Goal: Transaction & Acquisition: Purchase product/service

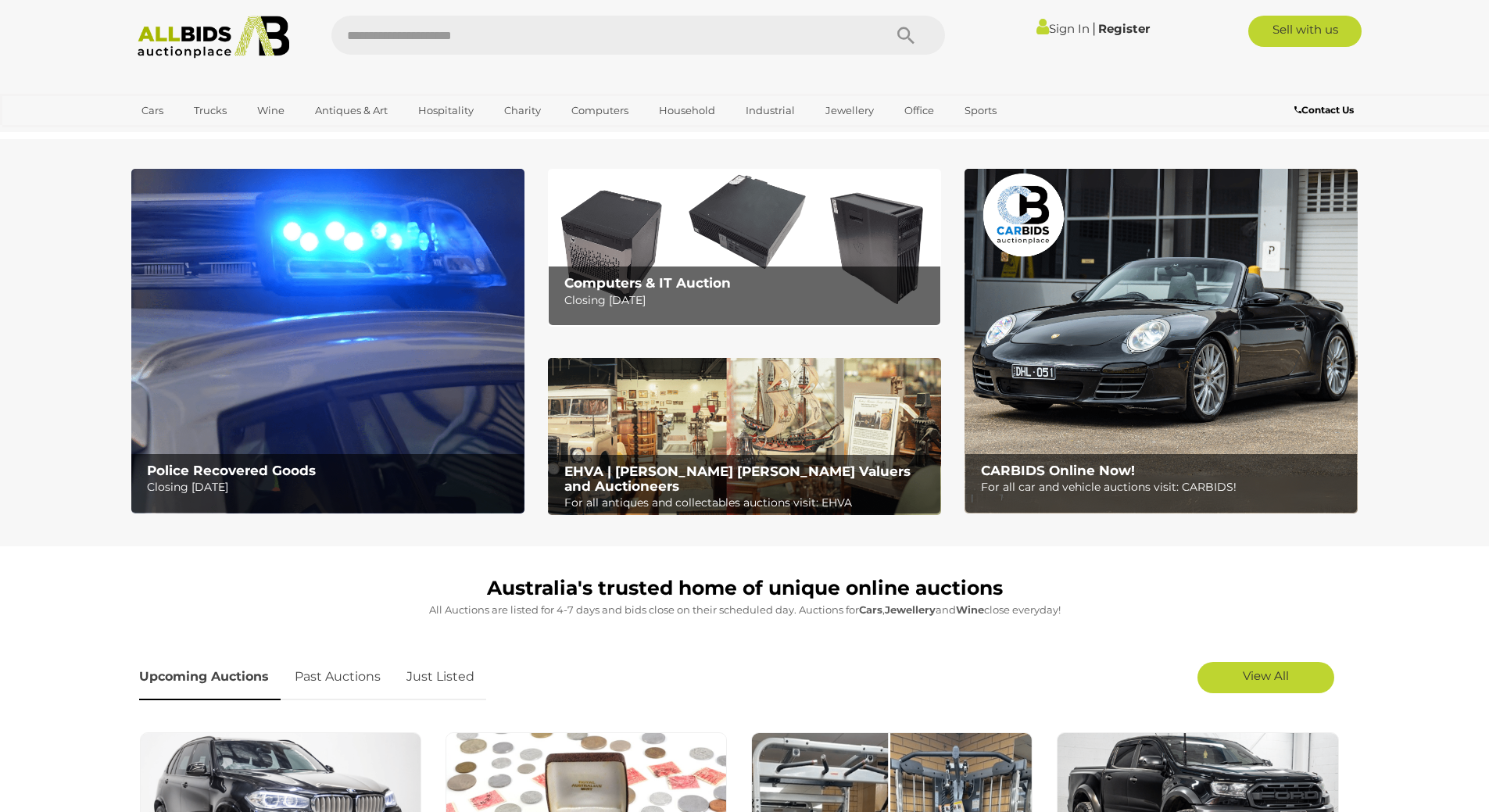
click at [748, 237] on img at bounding box center [744, 246] width 393 height 157
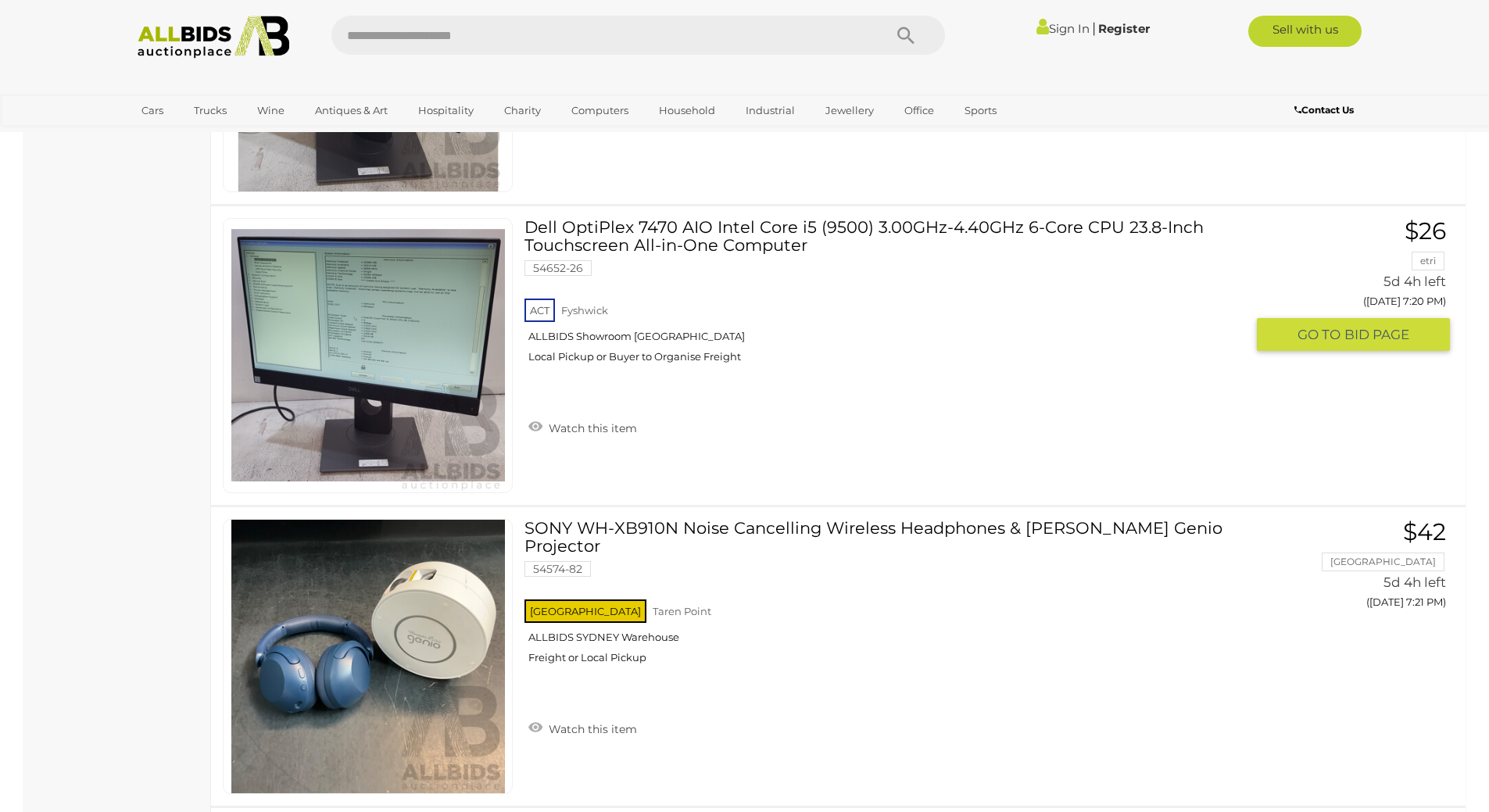
scroll to position [4610, 0]
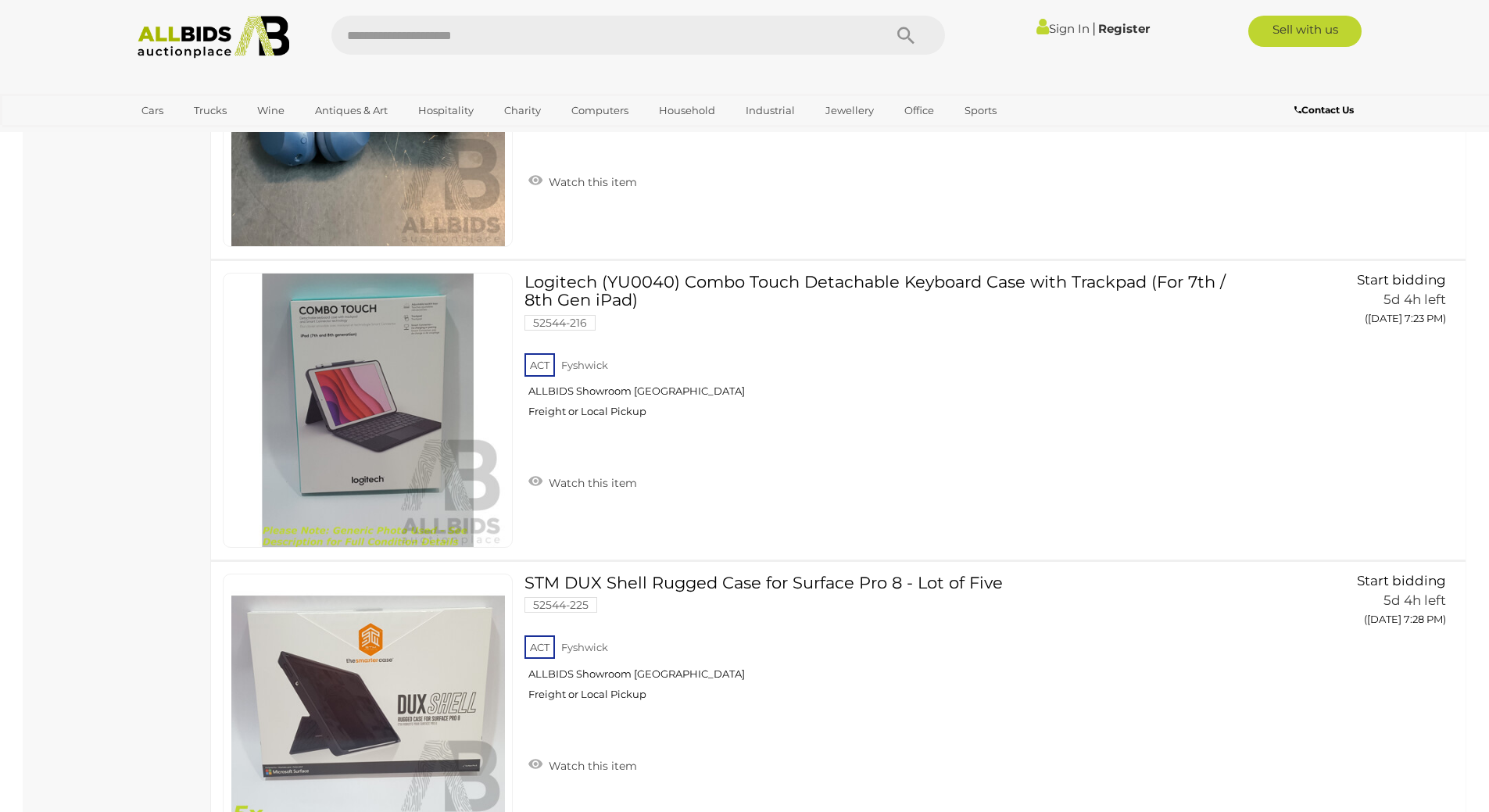
click at [873, 431] on div "ACT Fyshwick ALLBIDS Showroom Fyshwick Freight or Local Pickup" at bounding box center [885, 390] width 720 height 80
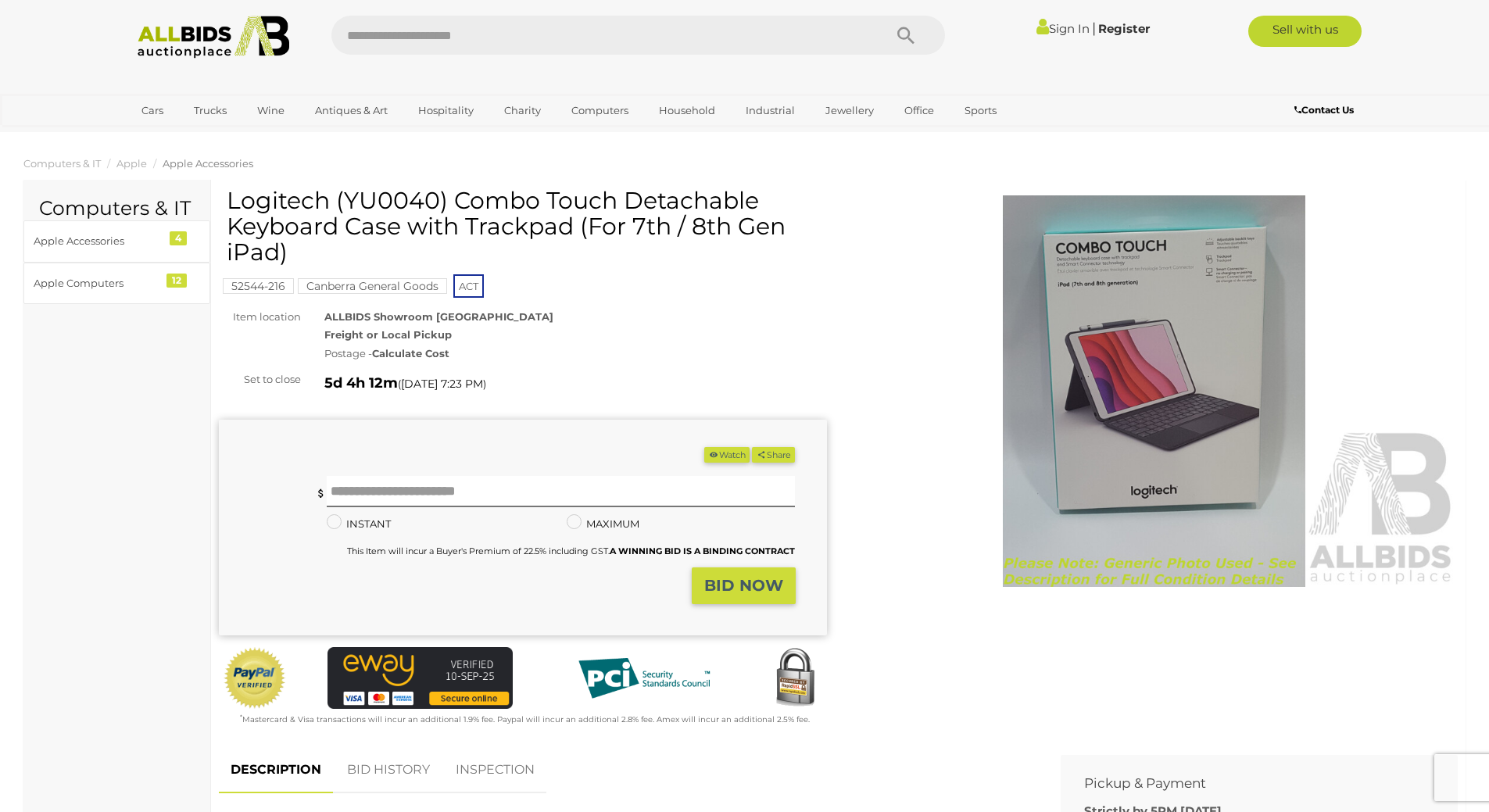
scroll to position [547, 0]
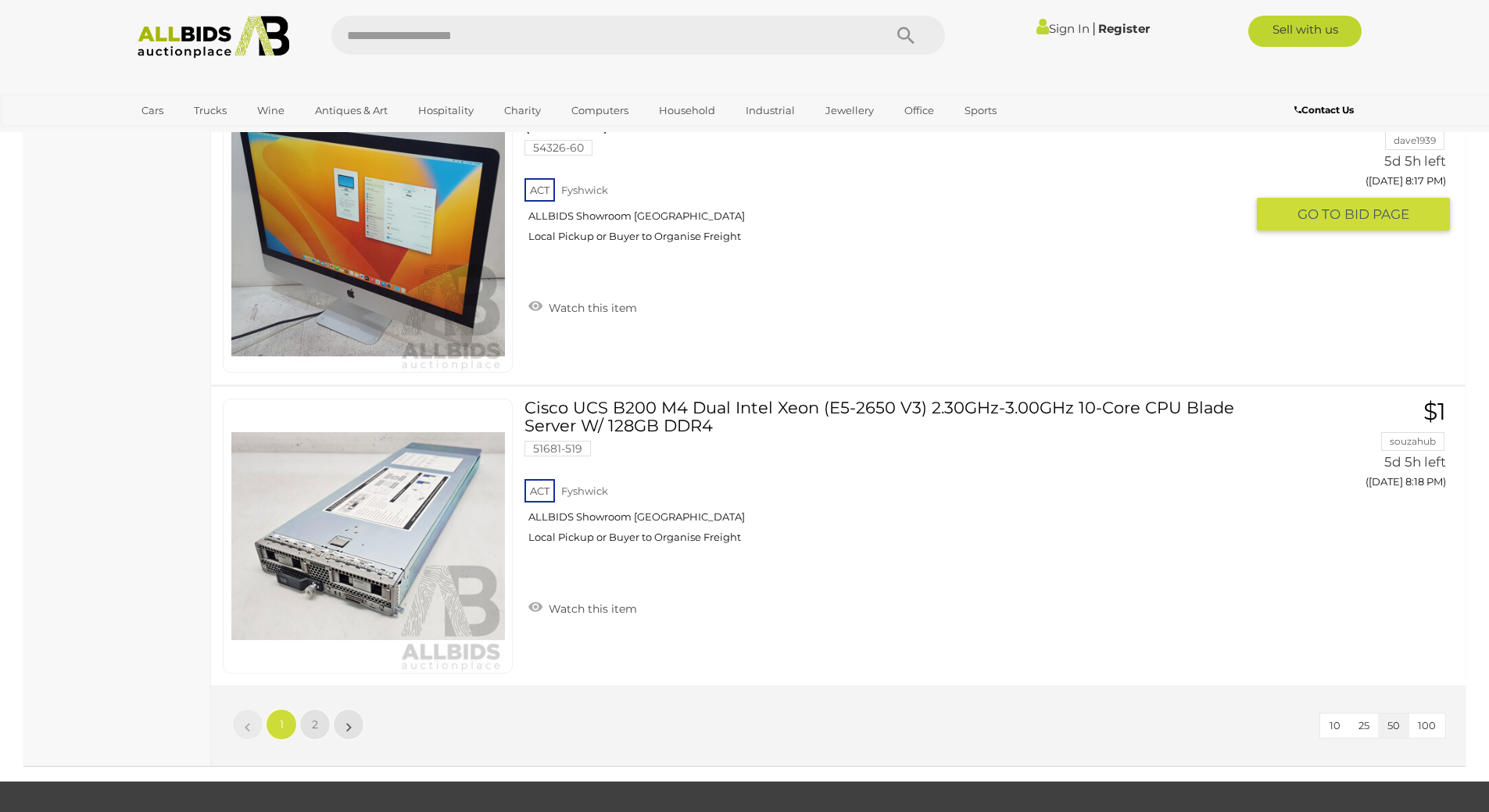
scroll to position [14867, 0]
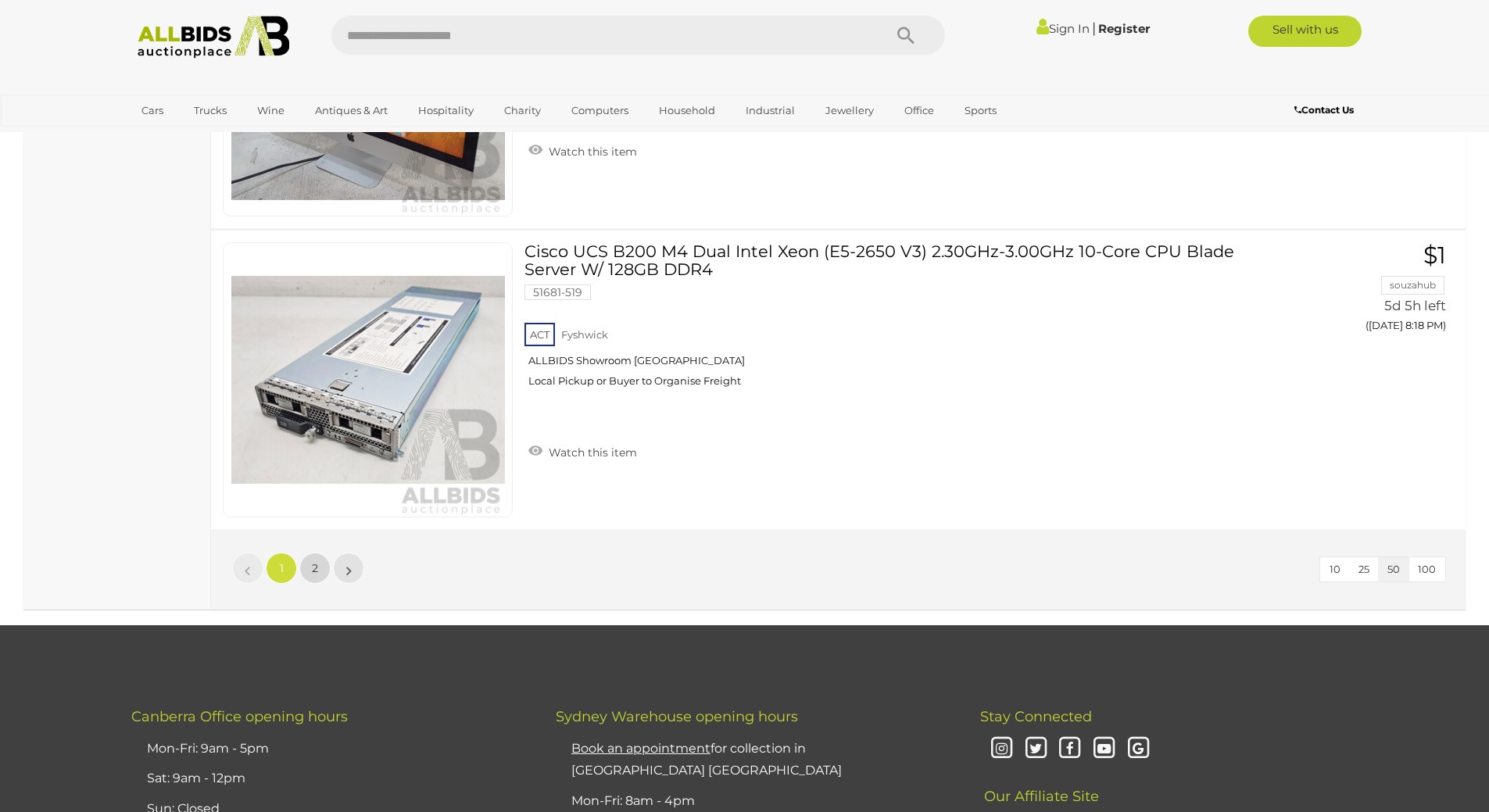
click at [303, 559] on link "2" at bounding box center [314, 567] width 31 height 31
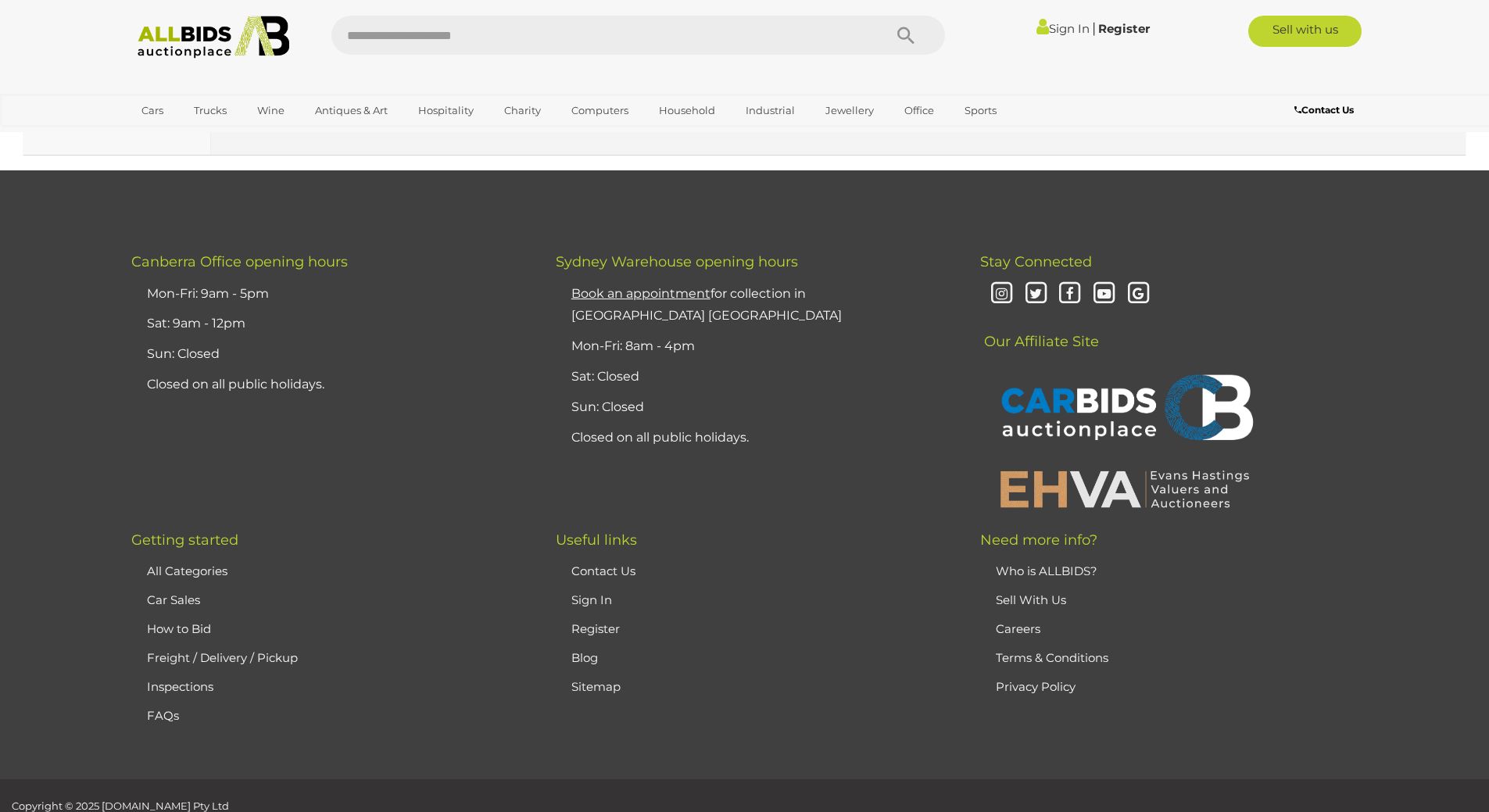
scroll to position [8480, 0]
